Goal: Task Accomplishment & Management: Use online tool/utility

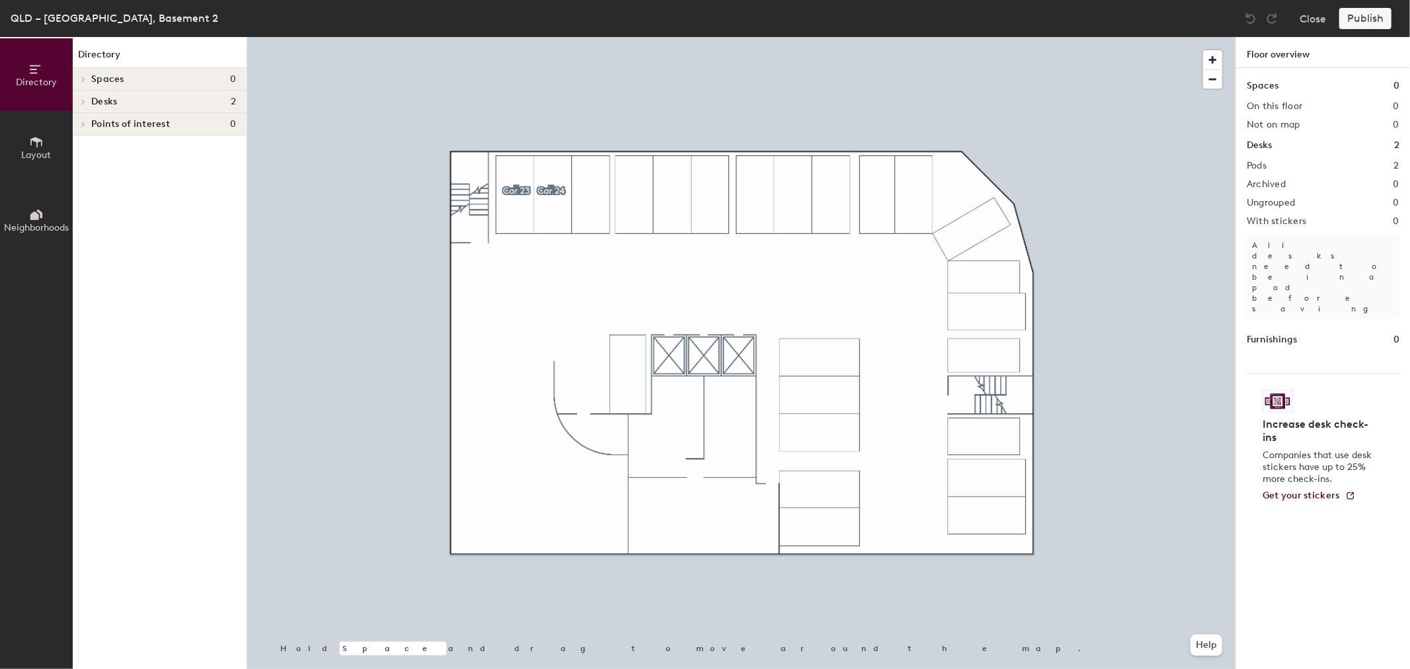
click at [511, 37] on div at bounding box center [741, 37] width 988 height 0
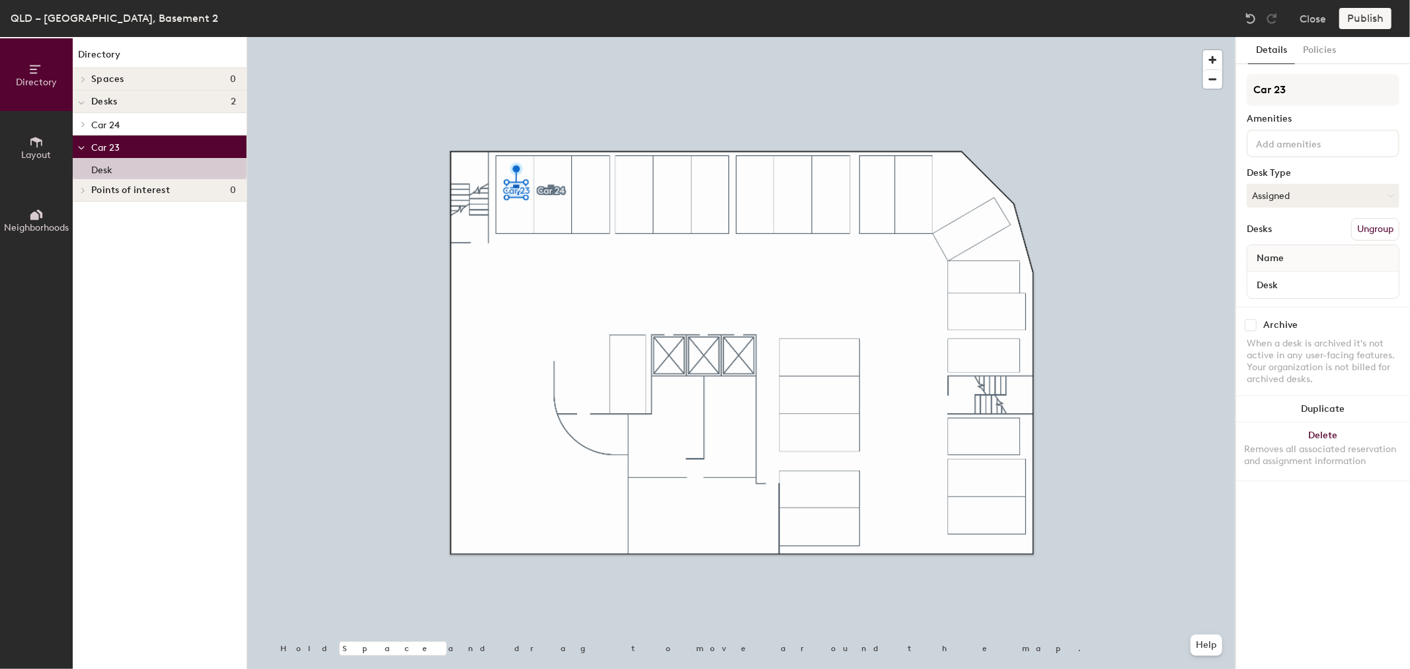
click at [1250, 327] on input "checkbox" at bounding box center [1250, 325] width 12 height 12
checkbox input "true"
click at [1371, 19] on button "Publish" at bounding box center [1365, 18] width 52 height 21
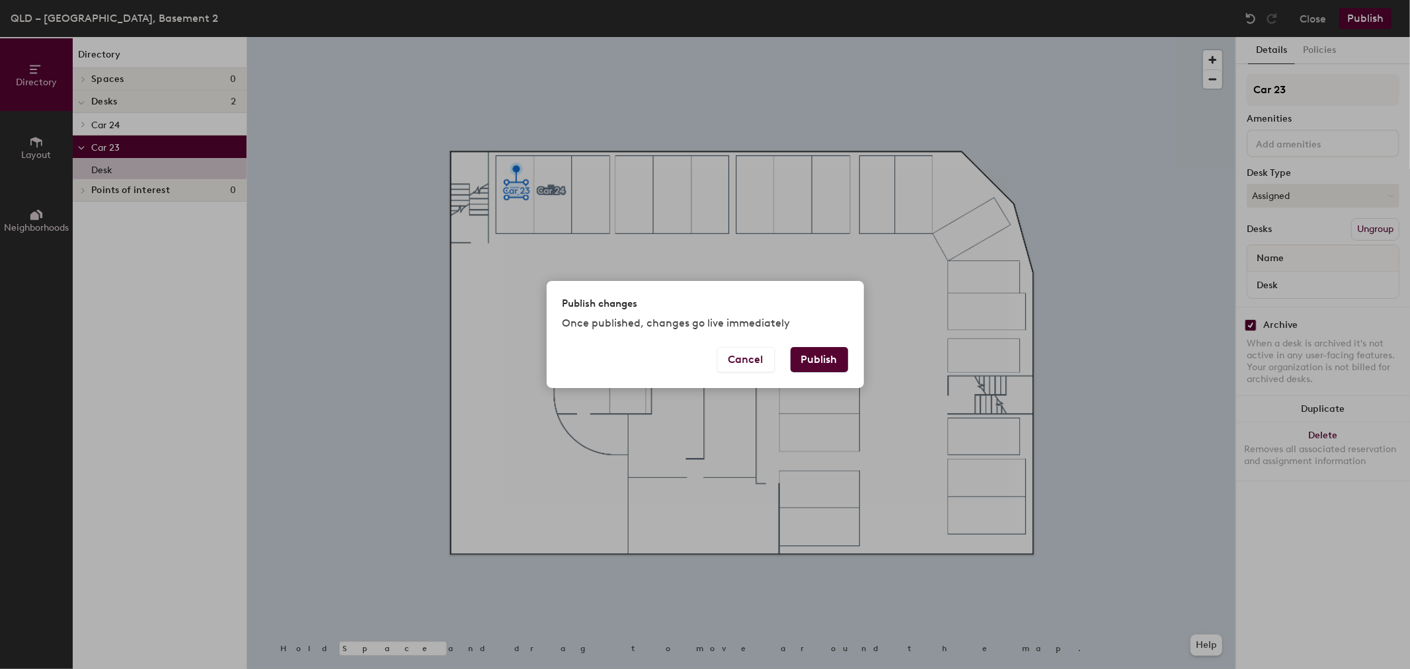
click at [815, 353] on button "Publish" at bounding box center [818, 359] width 57 height 25
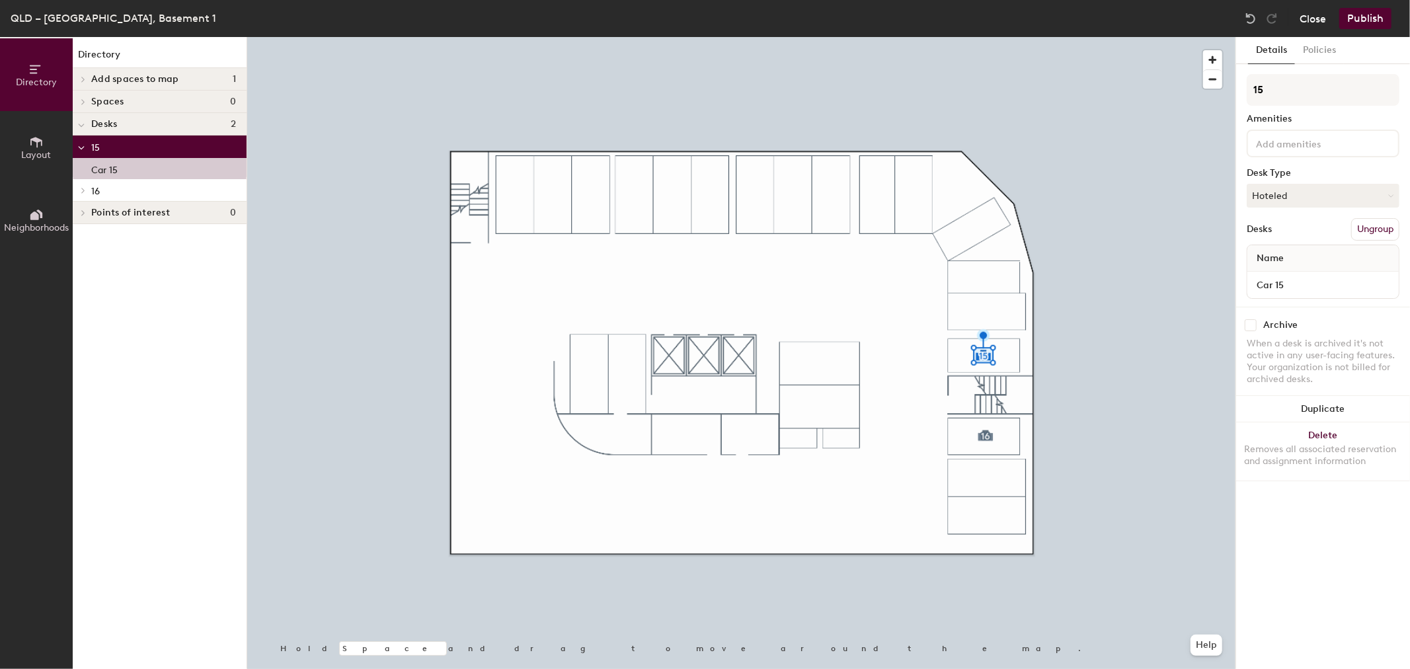
click at [1303, 20] on button "Close" at bounding box center [1312, 18] width 26 height 21
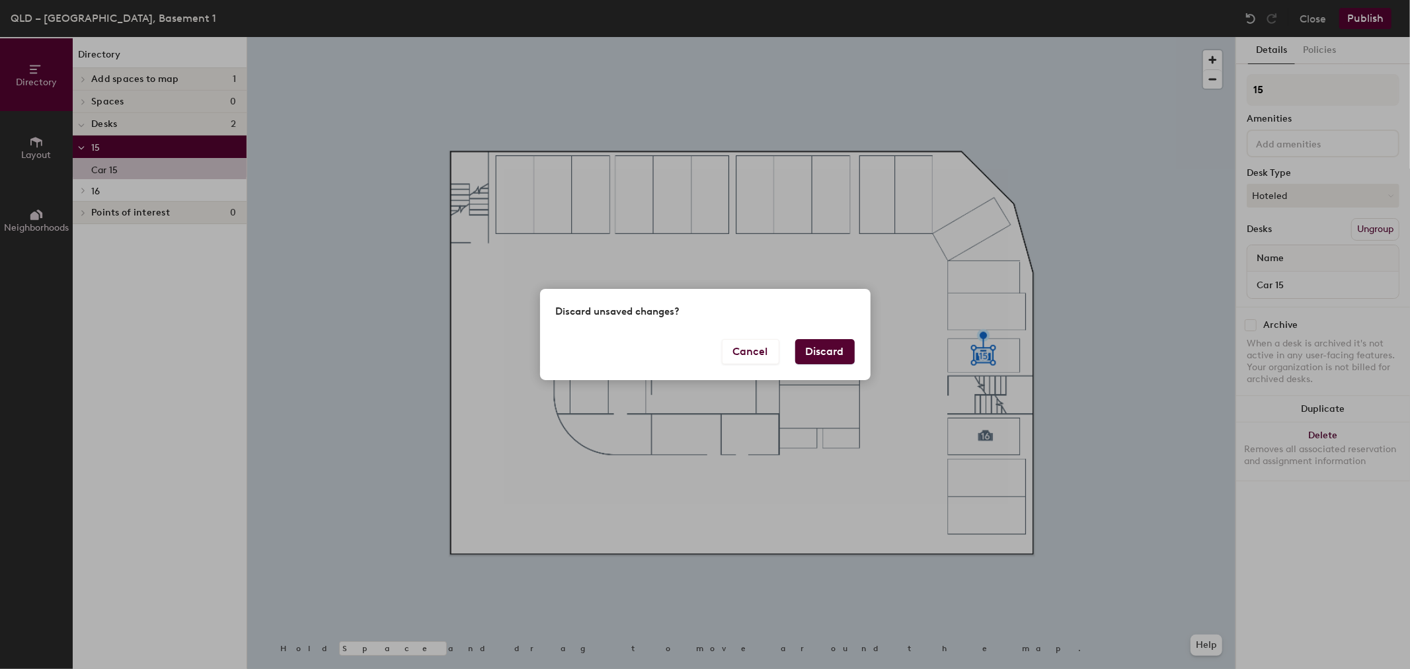
click at [823, 359] on button "Discard" at bounding box center [824, 351] width 59 height 25
